Goal: Check status: Check status

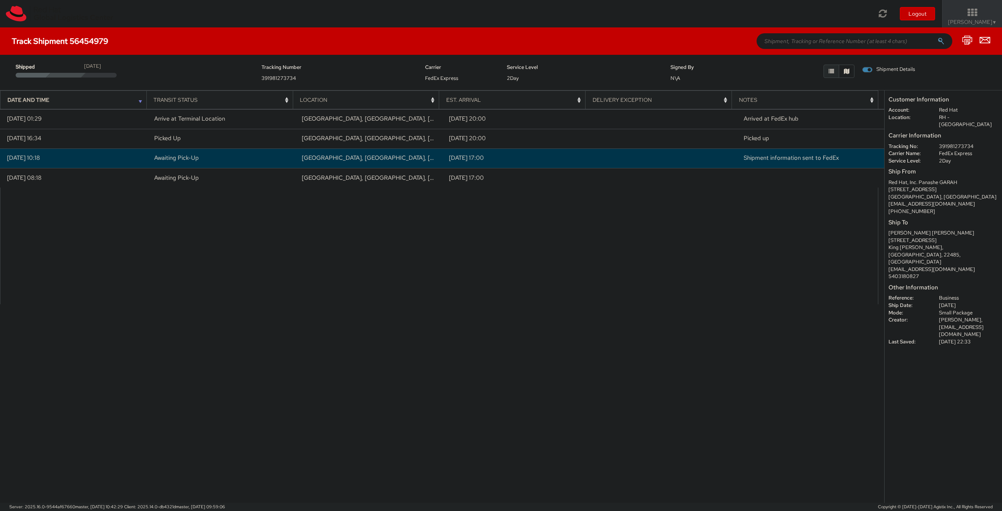
click at [590, 162] on td at bounding box center [664, 158] width 148 height 20
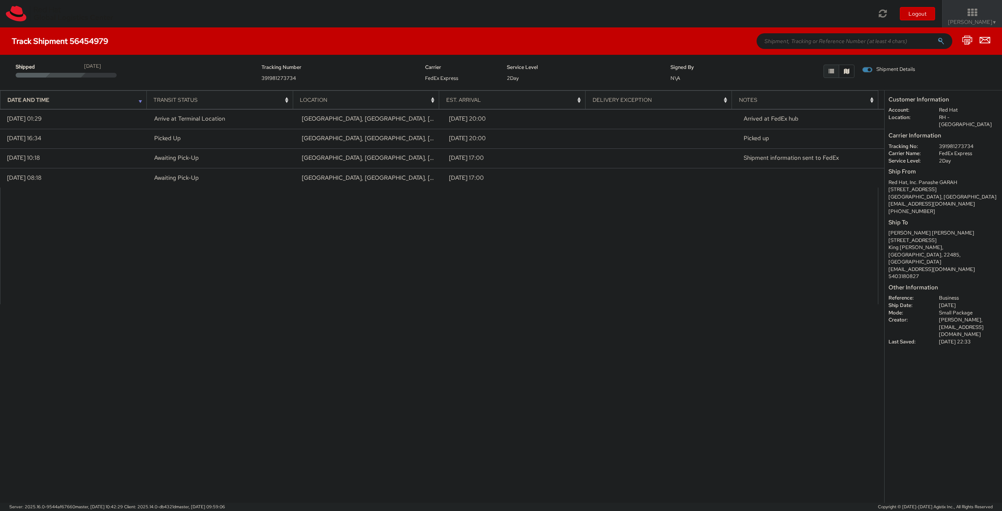
click at [946, 143] on dd "391981273734" at bounding box center [968, 146] width 71 height 7
copy dd "391981273734"
click at [596, 249] on div at bounding box center [439, 246] width 878 height 117
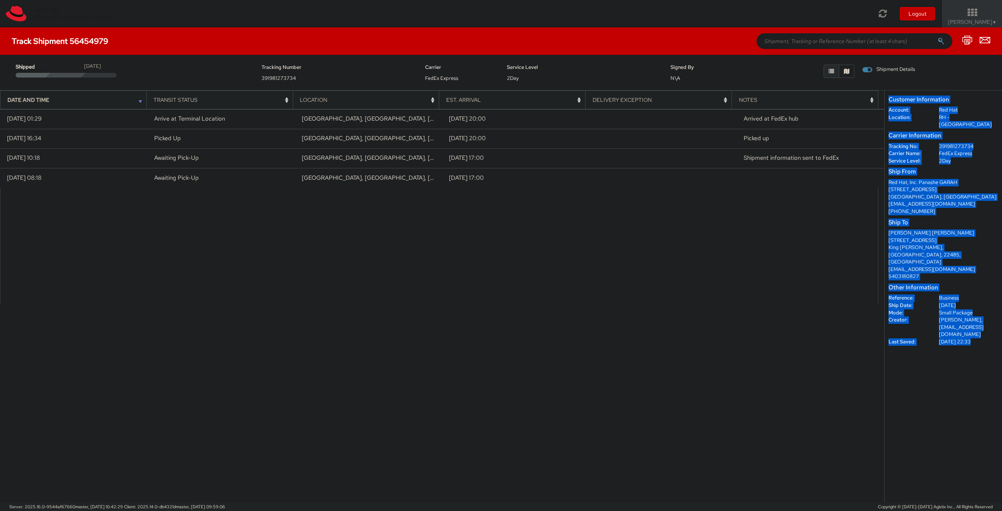
drag, startPoint x: 971, startPoint y: 321, endPoint x: 879, endPoint y: 271, distance: 105.1
click at [881, 272] on div "Date and Time Transit Status Location Est. Arrival Delivery Exception Notes Loa…" at bounding box center [501, 296] width 1002 height 413
click at [687, 290] on div at bounding box center [439, 246] width 878 height 117
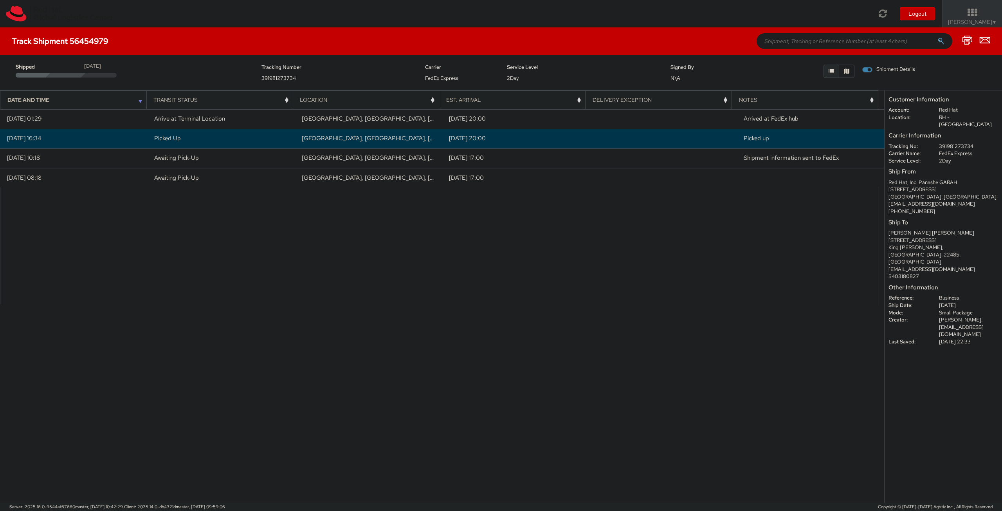
drag, startPoint x: 613, startPoint y: 209, endPoint x: 73, endPoint y: 133, distance: 545.3
click at [110, 114] on div "Loading tracking information. Please, wait... Date and Time Transit Status Loca…" at bounding box center [442, 305] width 884 height 393
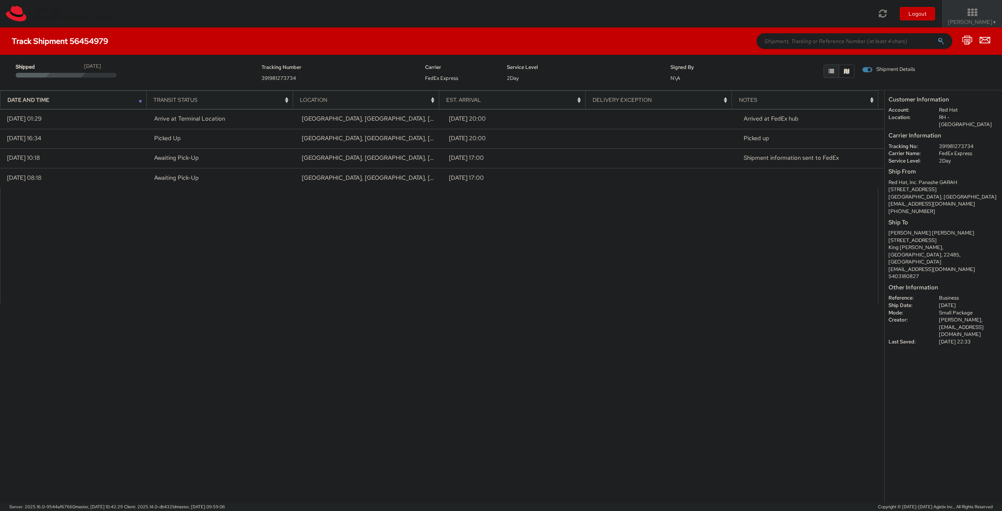
click at [187, 265] on div at bounding box center [439, 246] width 878 height 117
